Goal: Find specific fact: Find specific fact

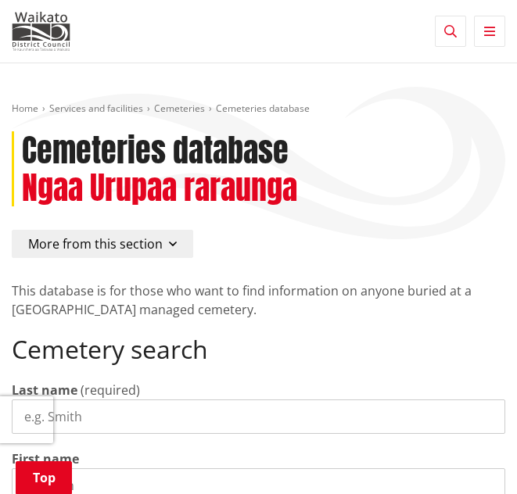
scroll to position [284, 0]
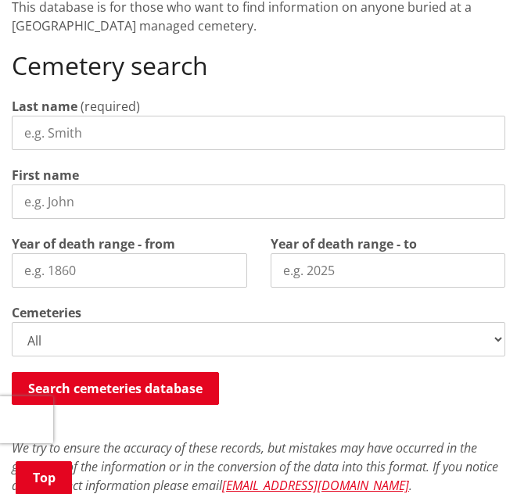
click at [145, 128] on input "Last name" at bounding box center [258, 133] width 493 height 34
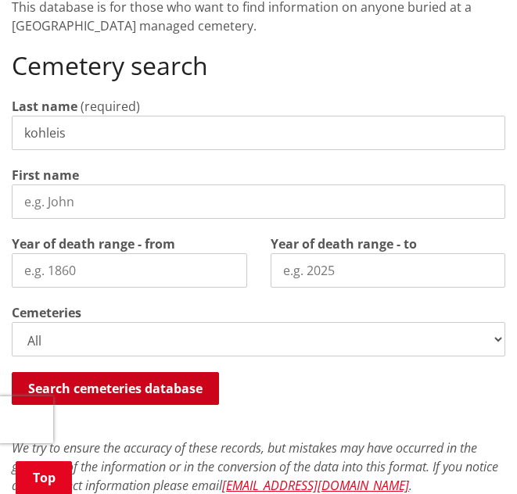
type input "kohleis"
click at [83, 382] on button "Search cemeteries database" at bounding box center [115, 388] width 207 height 33
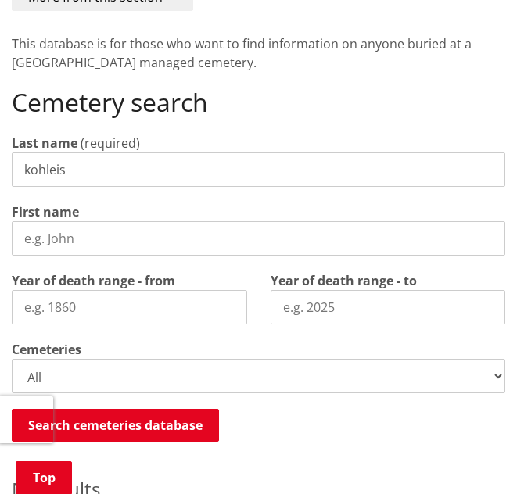
scroll to position [244, 0]
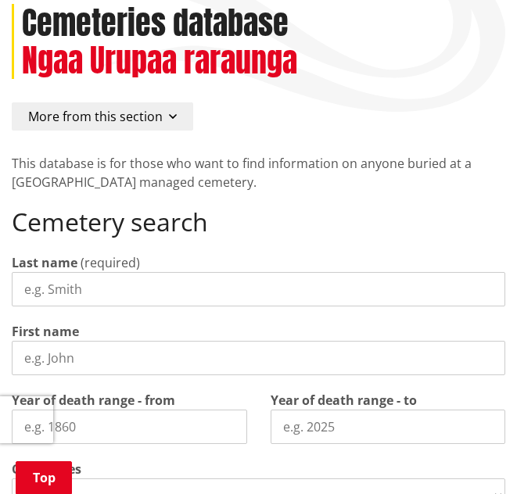
scroll to position [209, 0]
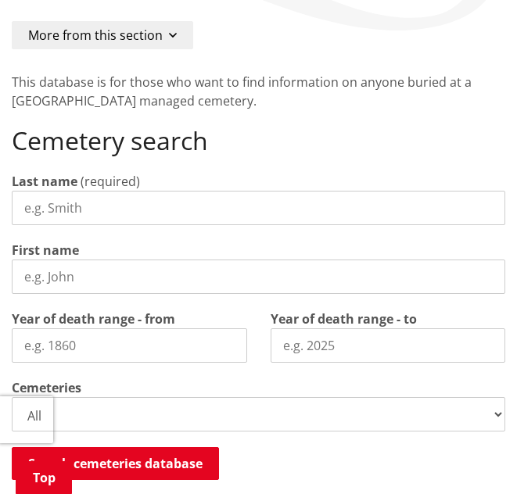
click at [196, 210] on input "Last name" at bounding box center [258, 208] width 493 height 34
type input "kohleis"
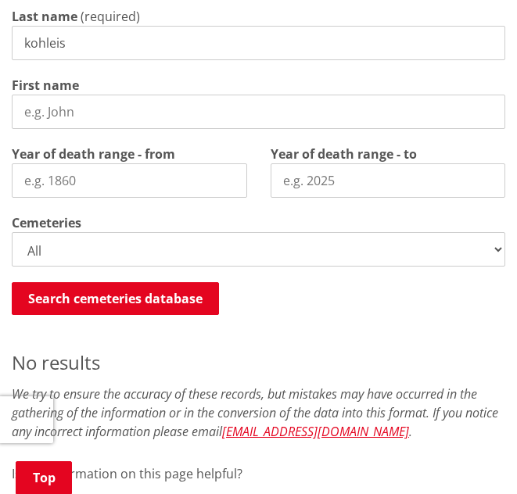
scroll to position [291, 0]
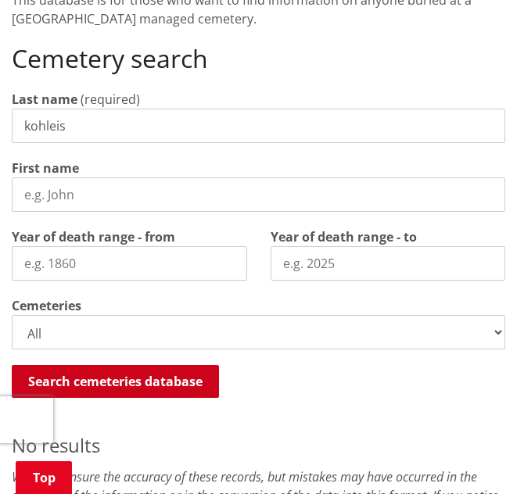
click at [170, 377] on button "Search cemeteries database" at bounding box center [115, 381] width 207 height 33
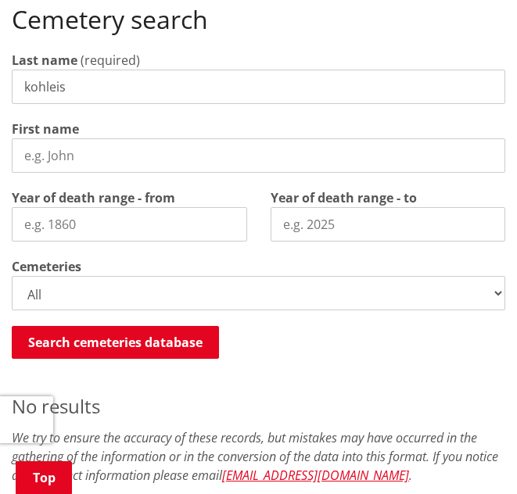
scroll to position [324, 0]
